Goal: Ask a question

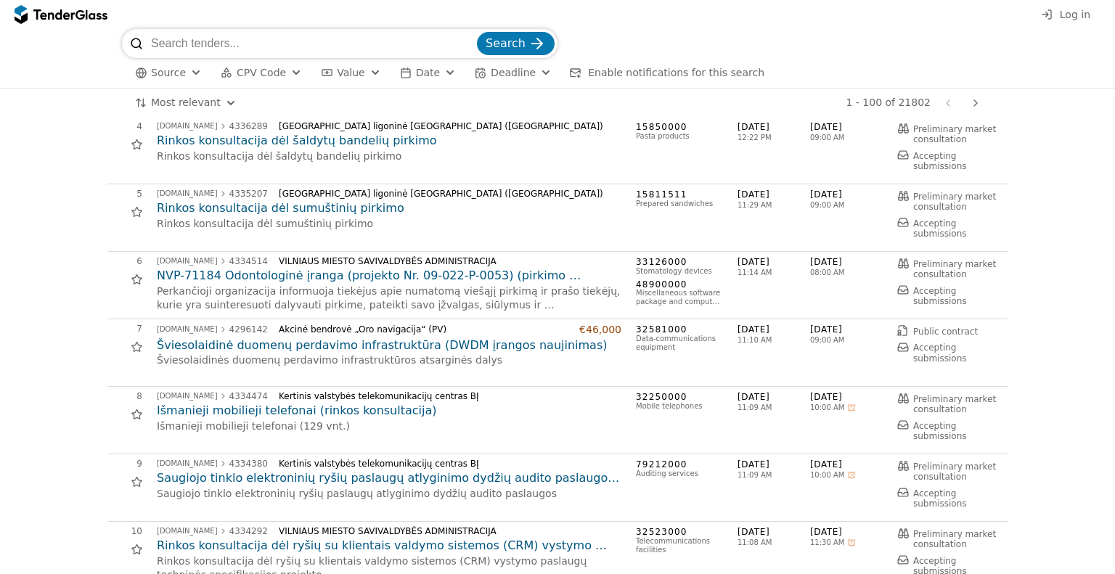
scroll to position [290, 0]
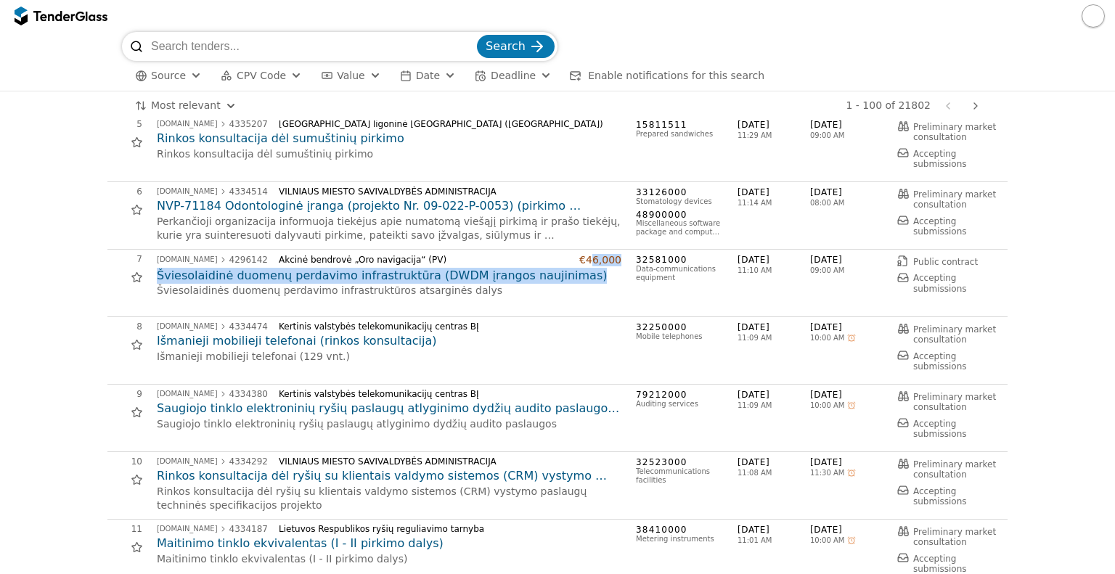
drag, startPoint x: 590, startPoint y: 260, endPoint x: 597, endPoint y: 269, distance: 10.9
click at [597, 269] on div "[DOMAIN_NAME] 4296142 Akcinė bendrovė „Oro navigacija“ (PV) €46,000 Šviesolaidi…" at bounding box center [389, 276] width 465 height 44
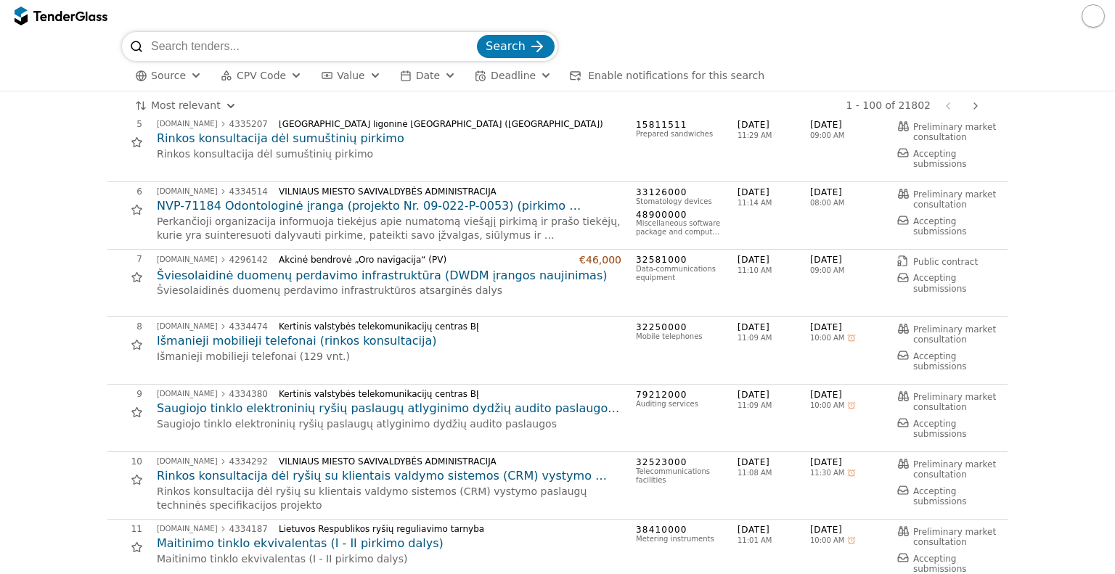
click at [587, 284] on p "Šviesolaidinės duomenų perdavimo infrastruktūros atsarginės dalys" at bounding box center [389, 291] width 465 height 15
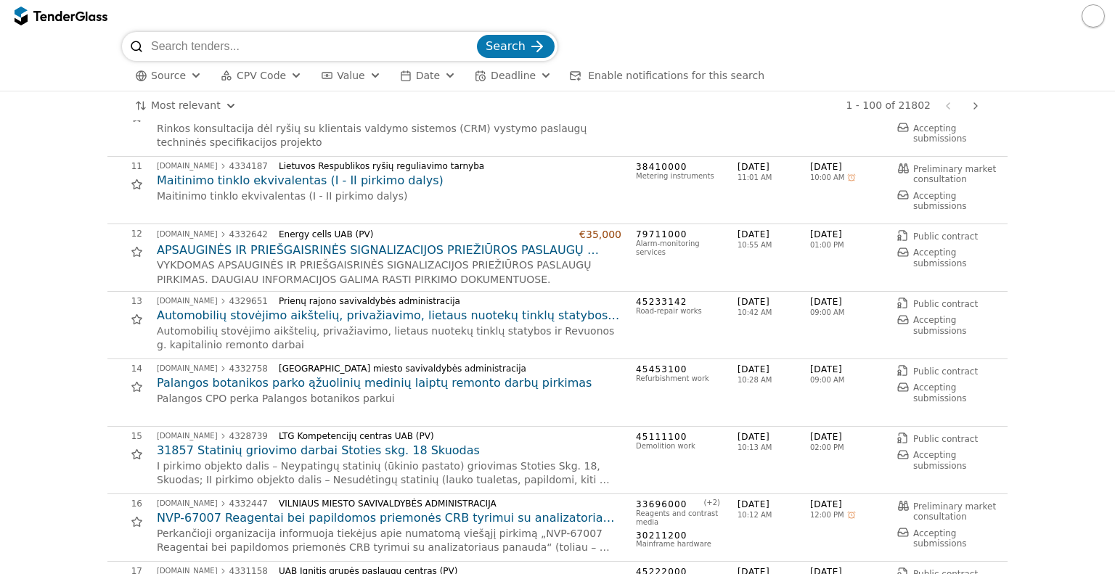
scroll to position [726, 0]
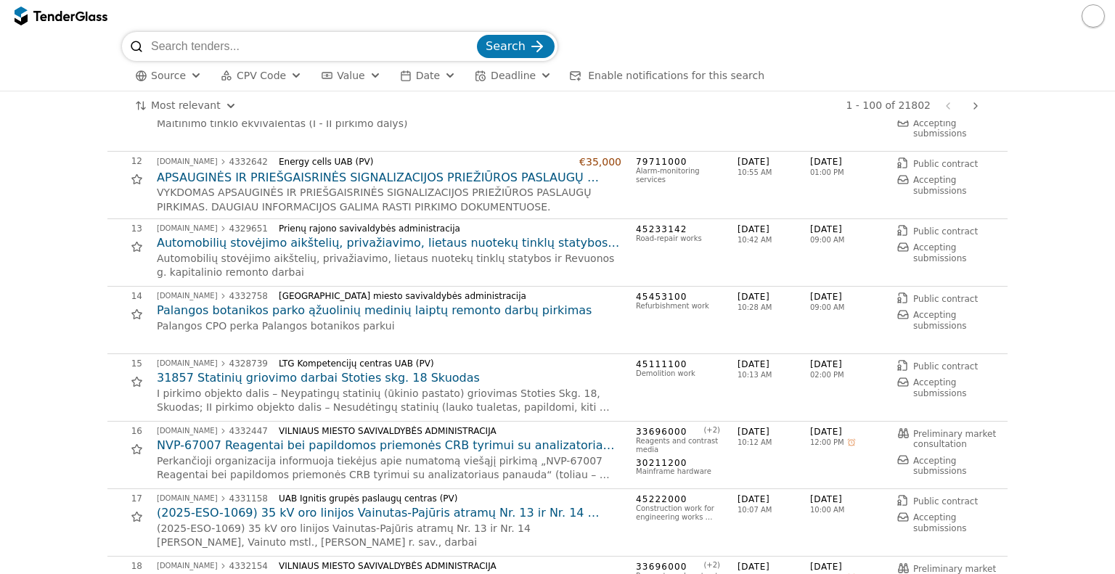
click at [454, 243] on h2 "Automobilių stovėjimo aikštelių, privažiavimo, lietaus nuotekų tinklų statybos …" at bounding box center [389, 243] width 465 height 16
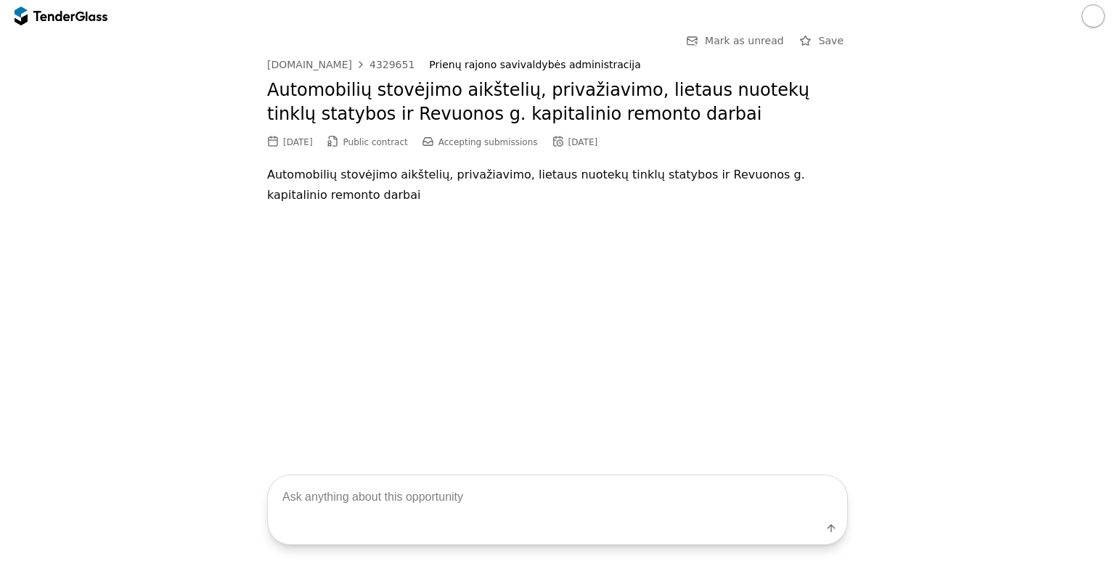
click at [386, 505] on textarea at bounding box center [557, 496] width 579 height 43
type textarea "f"
click at [169, 287] on div "Go Back Mark as unread Save [DOMAIN_NAME] 4329651 Prienų rajono savivaldybės ad…" at bounding box center [557, 239] width 1115 height 414
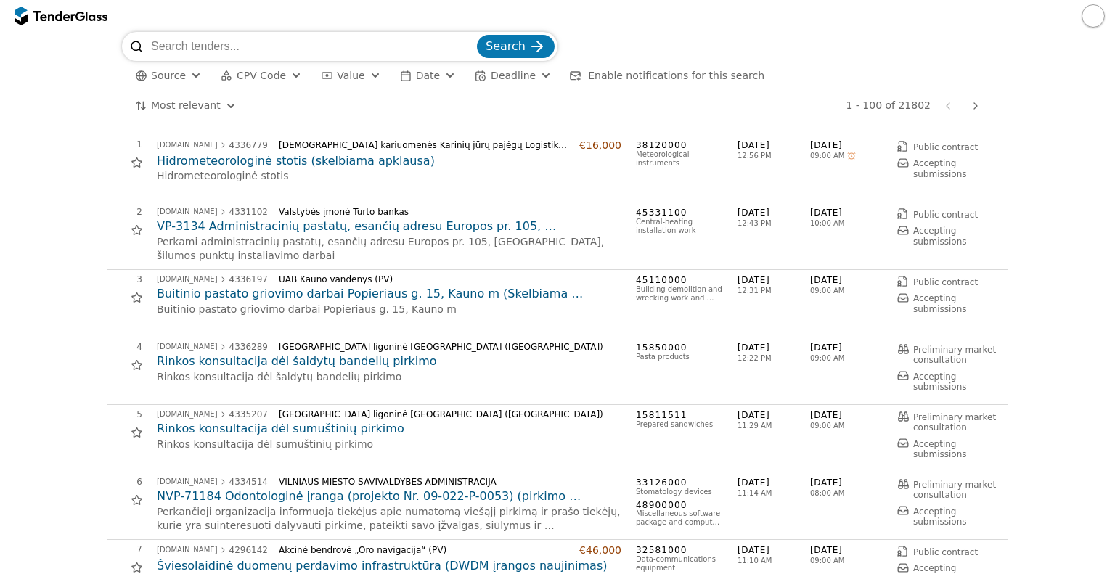
drag, startPoint x: 139, startPoint y: 20, endPoint x: 26, endPoint y: 17, distance: 113.3
click at [26, 17] on div at bounding box center [557, 16] width 1115 height 32
drag, startPoint x: 60, startPoint y: 43, endPoint x: 71, endPoint y: 28, distance: 18.7
click at [71, 28] on div "Search Source CPV Code Type Buyer Value Date Deadline Enable notifications for …" at bounding box center [557, 287] width 1115 height 574
click at [72, 61] on div "Search Source CPV Code Type Buyer Value Date Deadline Enable notifications for …" at bounding box center [557, 61] width 1100 height 59
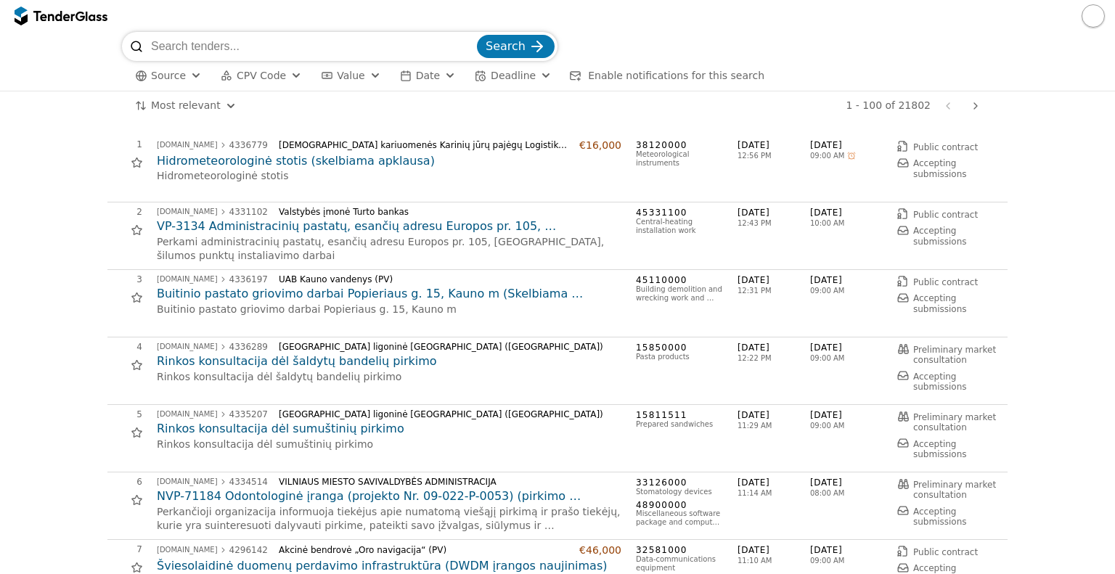
click at [213, 40] on input "search" at bounding box center [312, 46] width 323 height 29
click at [383, 159] on h2 "Hidrometeorologinė stotis (skelbiama apklausa)" at bounding box center [389, 161] width 465 height 16
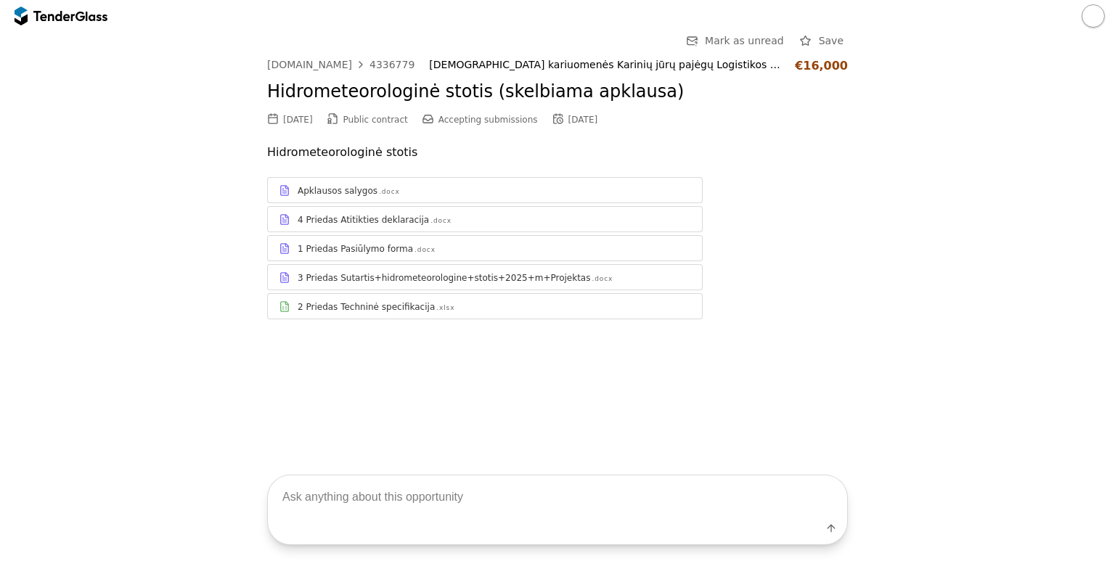
click at [420, 188] on div "Apklausos salygos .docx" at bounding box center [494, 191] width 393 height 12
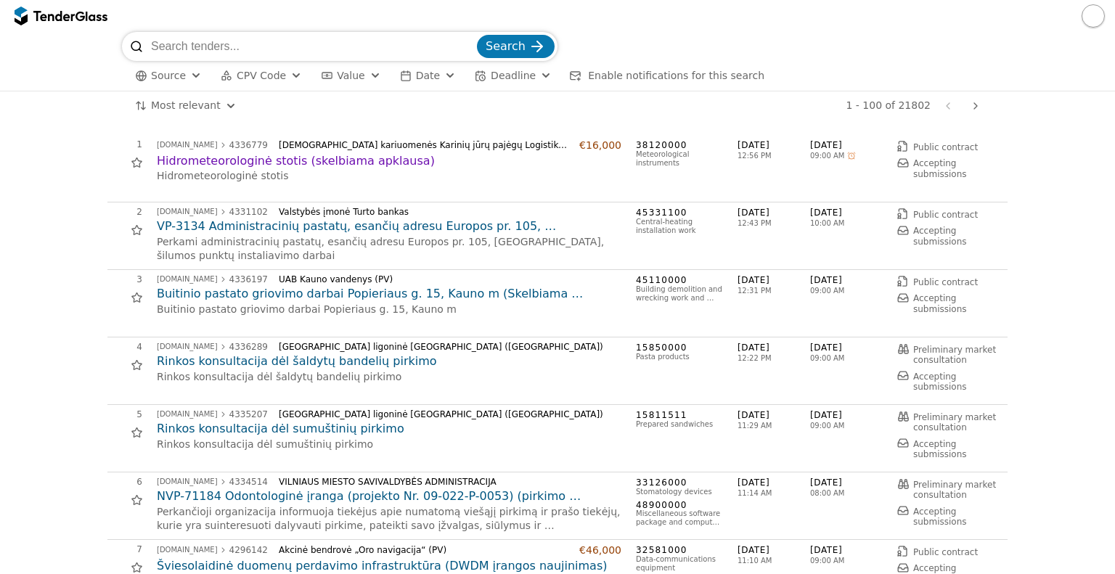
click at [265, 165] on h2 "Hidrometeorologinė stotis (skelbiama apklausa)" at bounding box center [389, 161] width 465 height 16
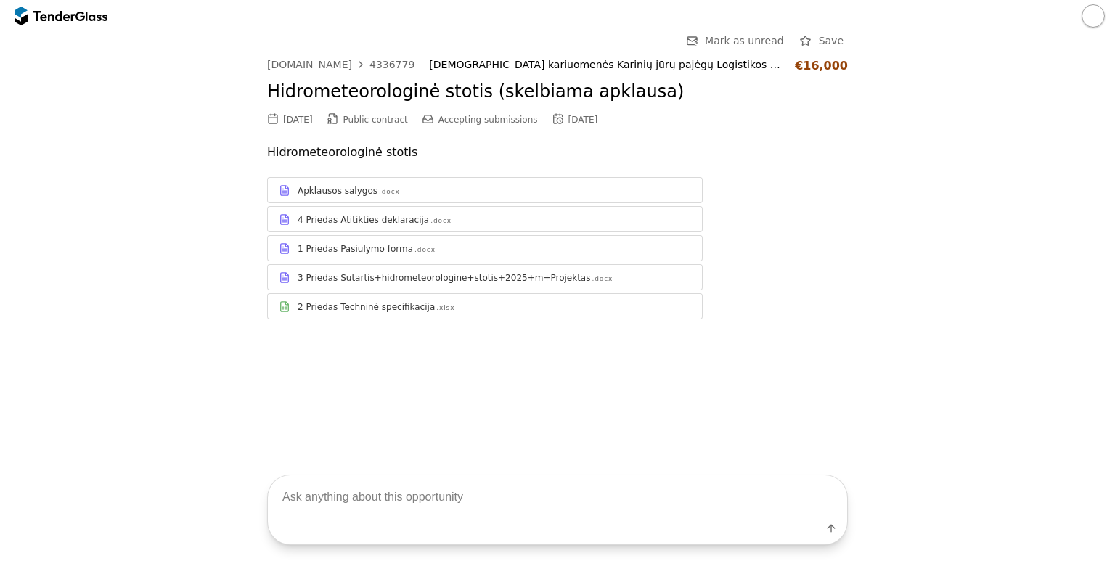
click at [356, 499] on textarea at bounding box center [557, 496] width 579 height 43
click at [375, 491] on textarea at bounding box center [557, 496] width 579 height 43
type textarea "kokiu dokumentu reikia?"
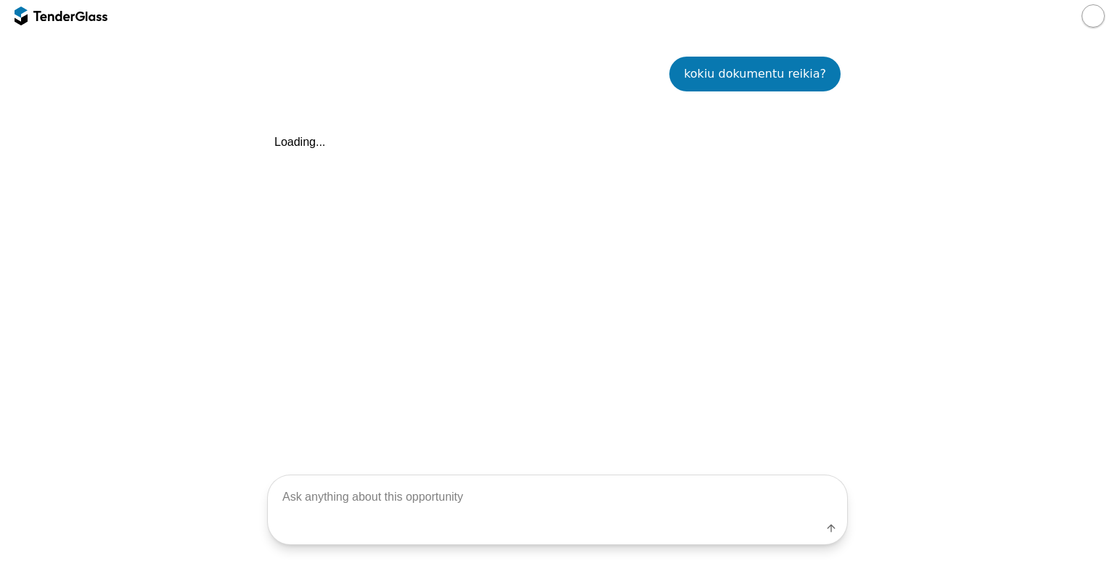
scroll to position [307, 0]
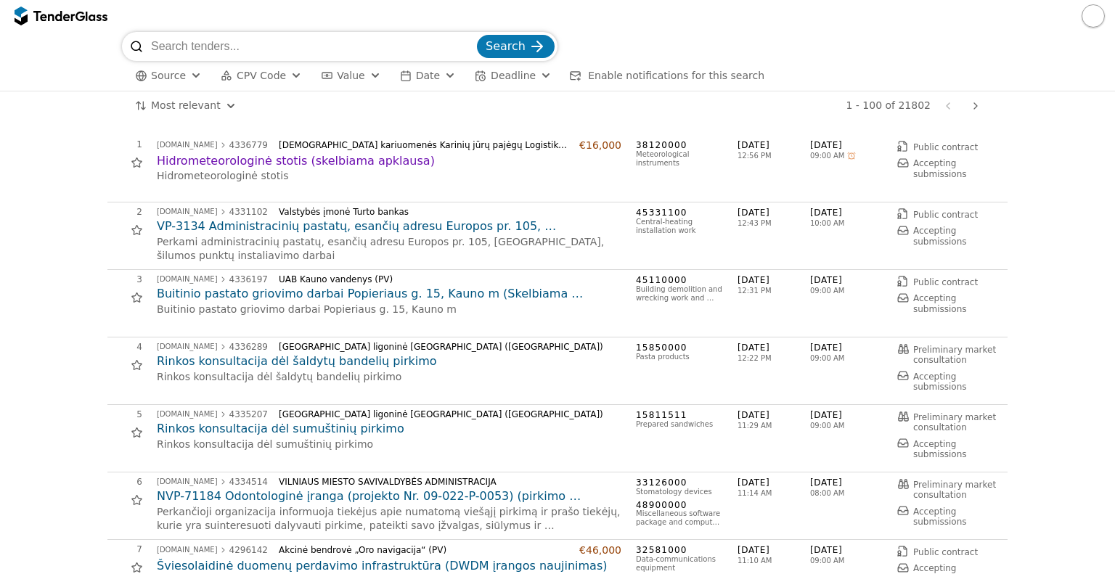
click at [887, 49] on div "Search" at bounding box center [557, 46] width 871 height 29
